Goal: Check status: Check status

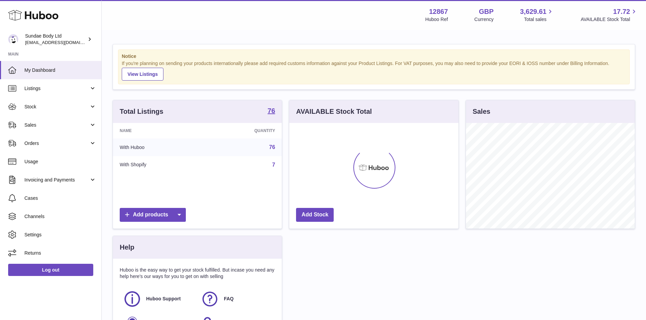
scroll to position [106, 169]
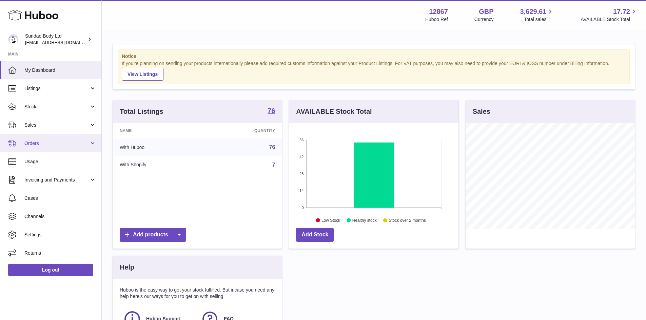
click at [35, 145] on span "Orders" at bounding box center [56, 143] width 65 height 6
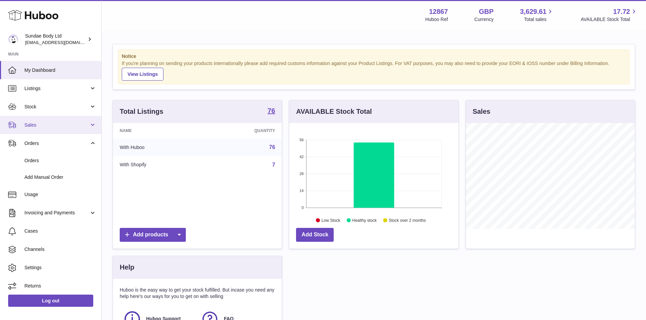
click at [36, 130] on link "Sales" at bounding box center [50, 125] width 101 height 18
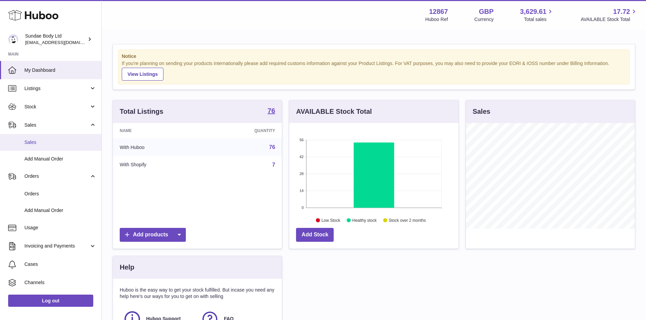
click at [34, 141] on span "Sales" at bounding box center [60, 142] width 72 height 6
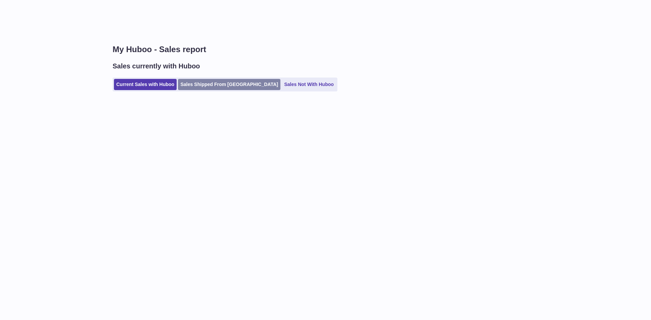
click at [197, 85] on link "Sales Shipped From Huboo" at bounding box center [229, 84] width 102 height 11
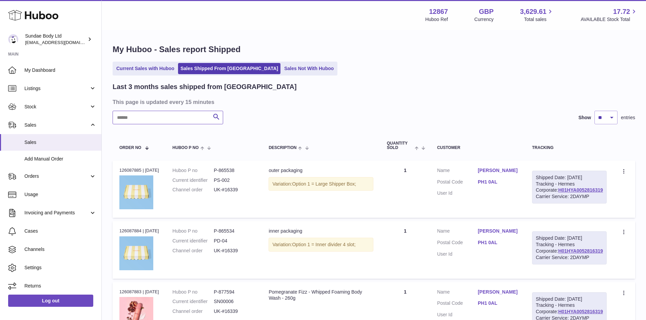
click at [142, 120] on input "text" at bounding box center [168, 118] width 111 height 14
type input "*****"
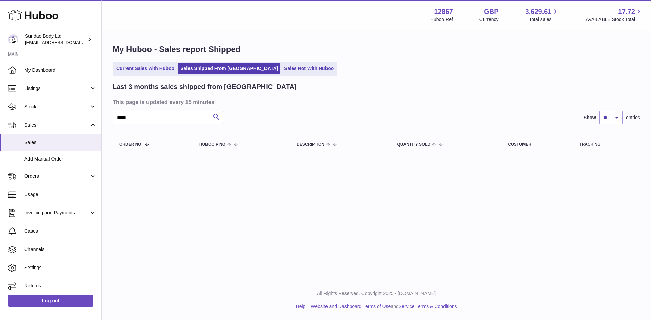
drag, startPoint x: 144, startPoint y: 118, endPoint x: 108, endPoint y: 120, distance: 36.3
click at [108, 120] on div "My Huboo - Sales report Shipped Current Sales with Huboo Sales Shipped From Hub…" at bounding box center [376, 101] width 549 height 140
type input "*****"
click at [139, 68] on link "Current Sales with Huboo" at bounding box center [145, 68] width 63 height 11
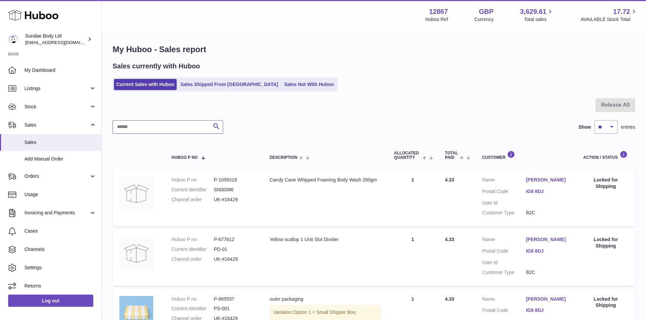
click at [139, 130] on input "text" at bounding box center [168, 127] width 111 height 14
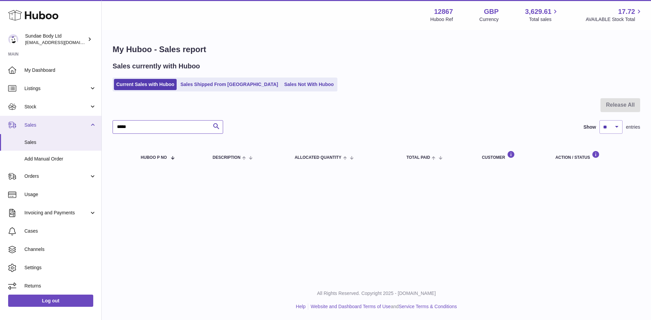
drag, startPoint x: 152, startPoint y: 127, endPoint x: 85, endPoint y: 126, distance: 67.5
click at [85, 126] on div "Huboo Sundae Body Ltd felicity@sundaebody.com Main My Dashboard Listings Not wi…" at bounding box center [325, 160] width 651 height 320
type input "****"
click at [81, 130] on div "Huboo Sundae Body Ltd felicity@sundaebody.com Main My Dashboard Listings Not wi…" at bounding box center [325, 160] width 651 height 320
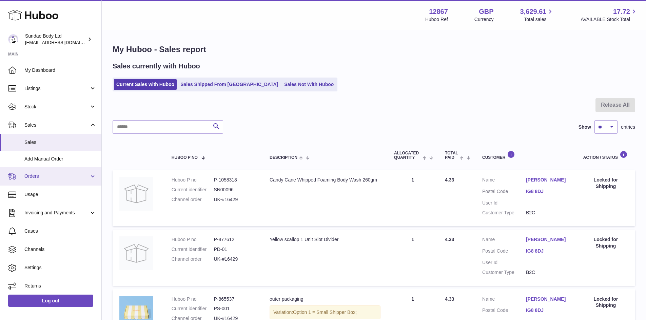
click at [63, 178] on span "Orders" at bounding box center [56, 176] width 65 height 6
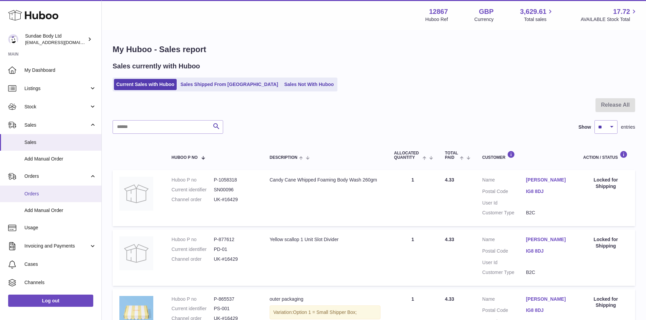
click at [56, 196] on span "Orders" at bounding box center [60, 194] width 72 height 6
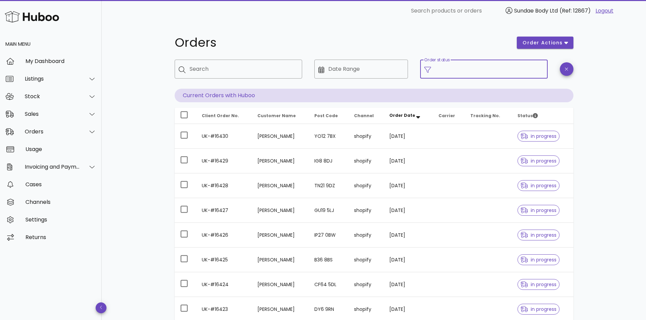
click at [465, 69] on input "Order status" at bounding box center [489, 69] width 109 height 11
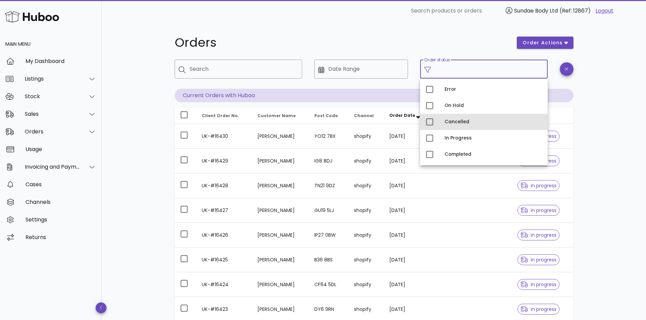
click at [450, 119] on div "Cancelled" at bounding box center [494, 122] width 98 height 11
type input "**********"
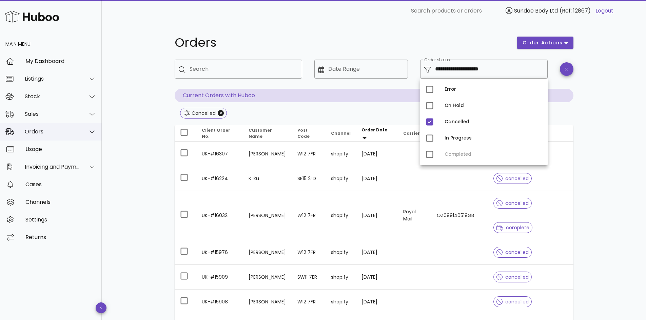
click at [38, 132] on div "Orders" at bounding box center [52, 132] width 55 height 6
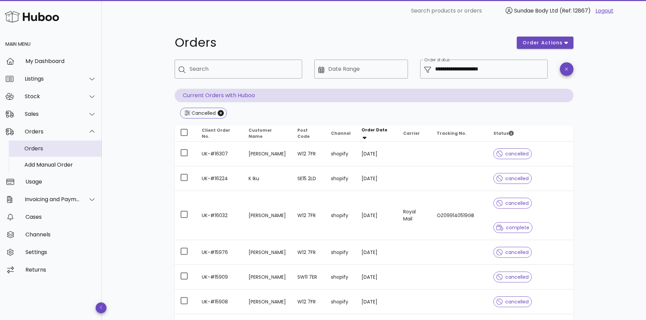
click at [50, 149] on div "Orders" at bounding box center [60, 148] width 72 height 6
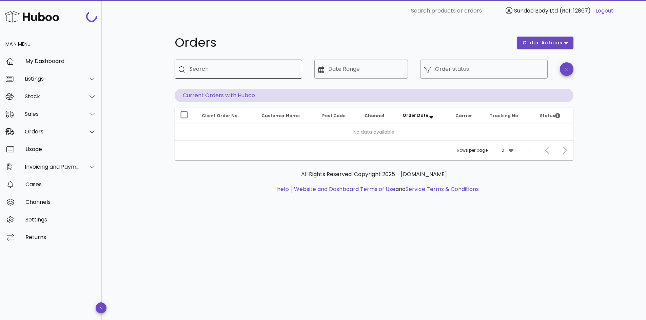
click at [218, 67] on input "Search" at bounding box center [243, 69] width 107 height 11
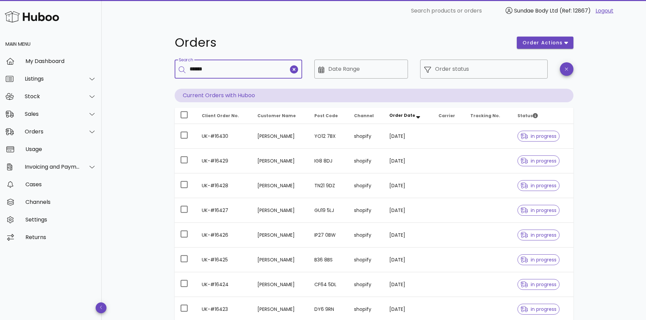
type input "******"
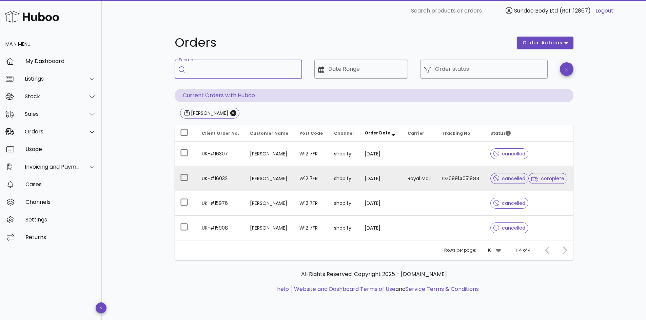
click at [219, 180] on td "UK-#16032" at bounding box center [220, 179] width 48 height 25
